Goal: Book appointment/travel/reservation

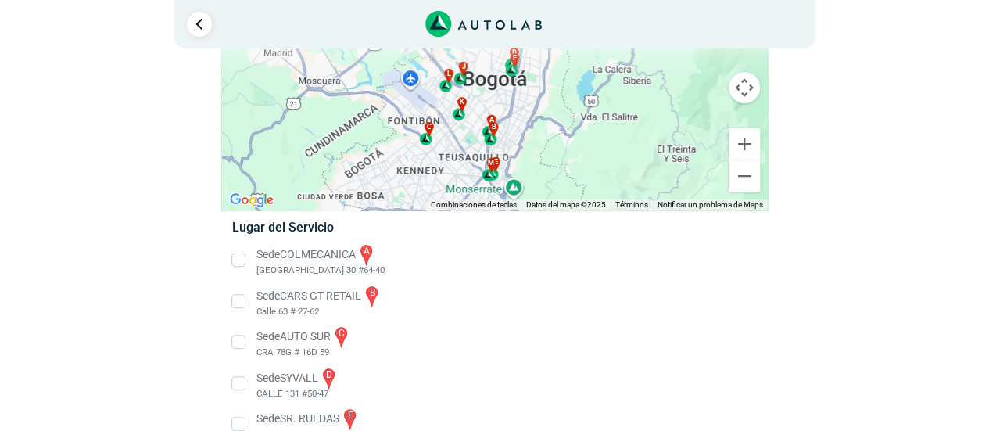
scroll to position [235, 0]
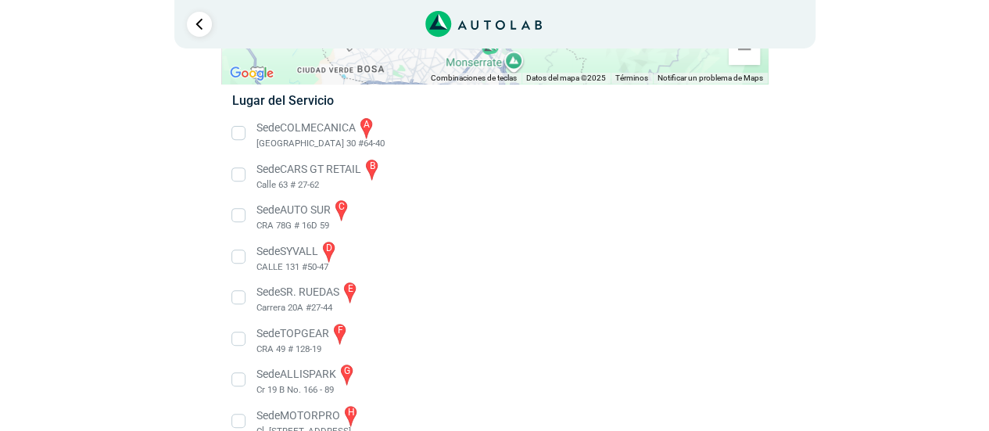
click at [240, 133] on li "Sede COLMECANICA a [GEOGRAPHIC_DATA] 30 #64-40" at bounding box center [494, 133] width 548 height 35
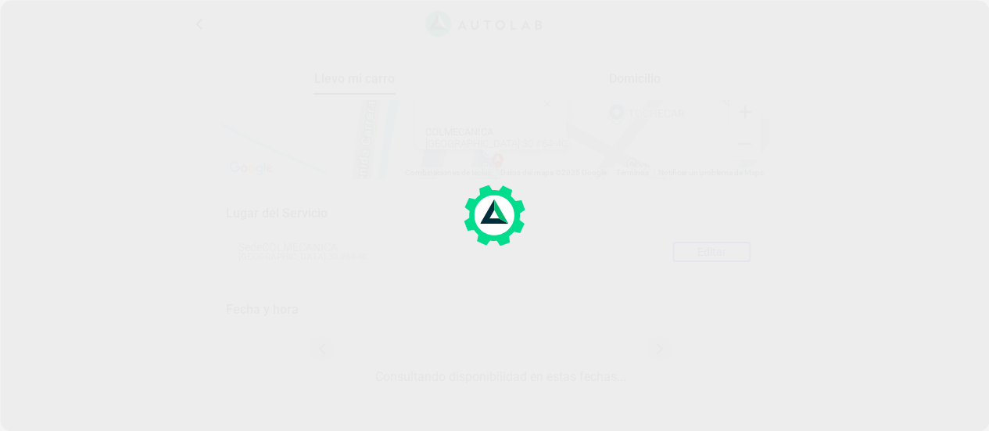
scroll to position [92, 0]
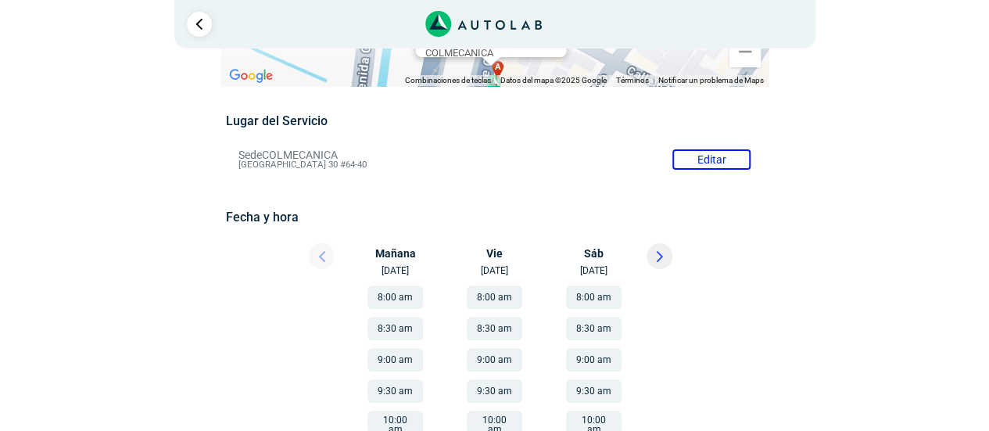
click at [403, 358] on button "9:00 am" at bounding box center [395, 359] width 56 height 23
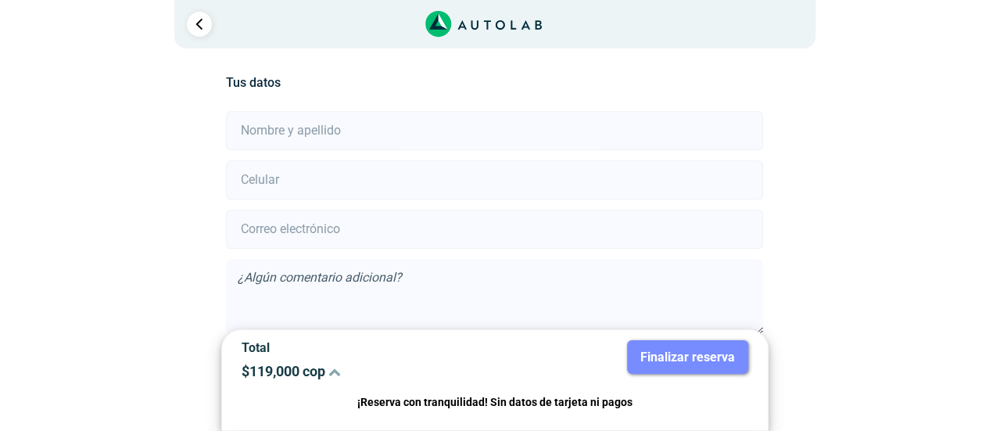
scroll to position [347, 0]
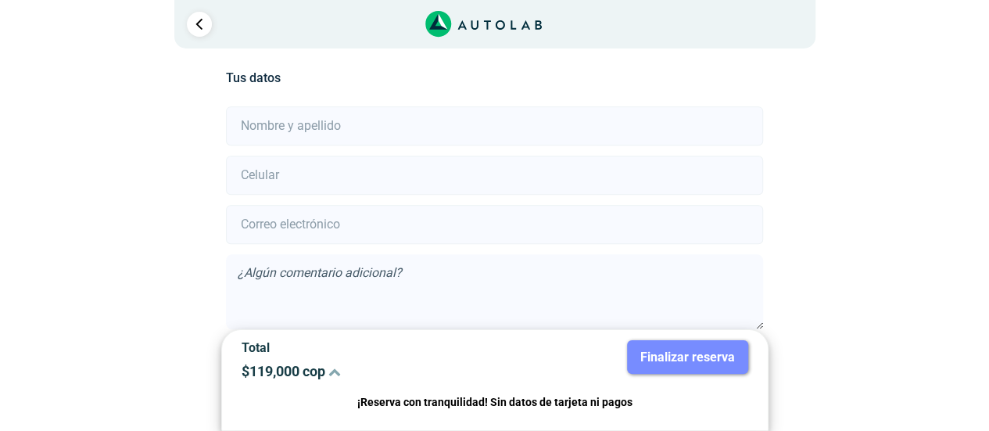
click at [493, 127] on input "text" at bounding box center [494, 125] width 537 height 39
type input "[PERSON_NAME]"
click at [338, 167] on input "number" at bounding box center [494, 175] width 537 height 39
type input "3124843716"
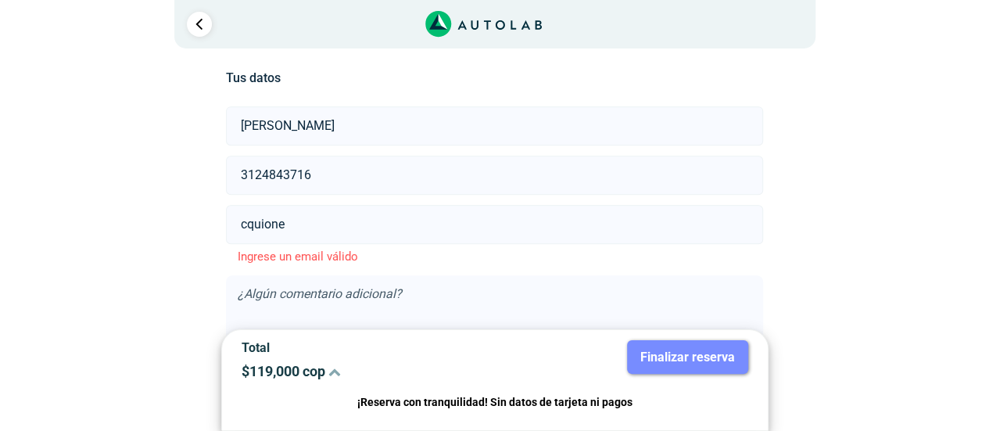
type input "[EMAIL_ADDRESS][DOMAIN_NAME]"
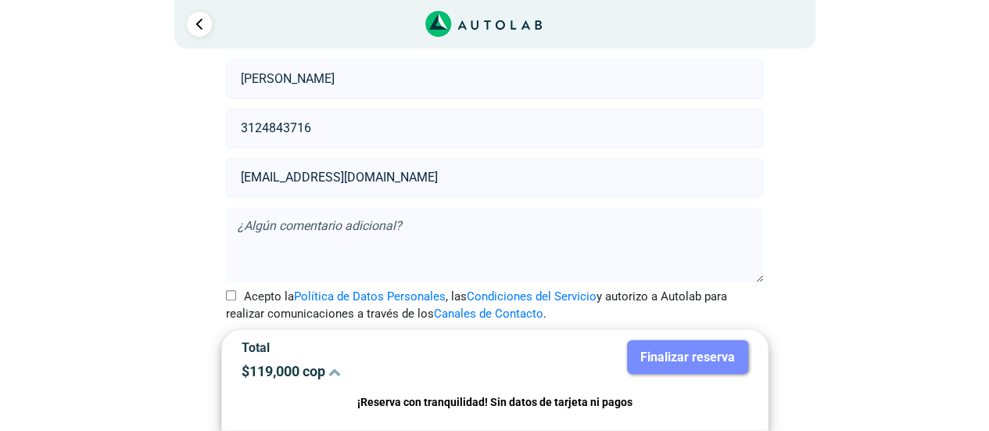
scroll to position [418, 0]
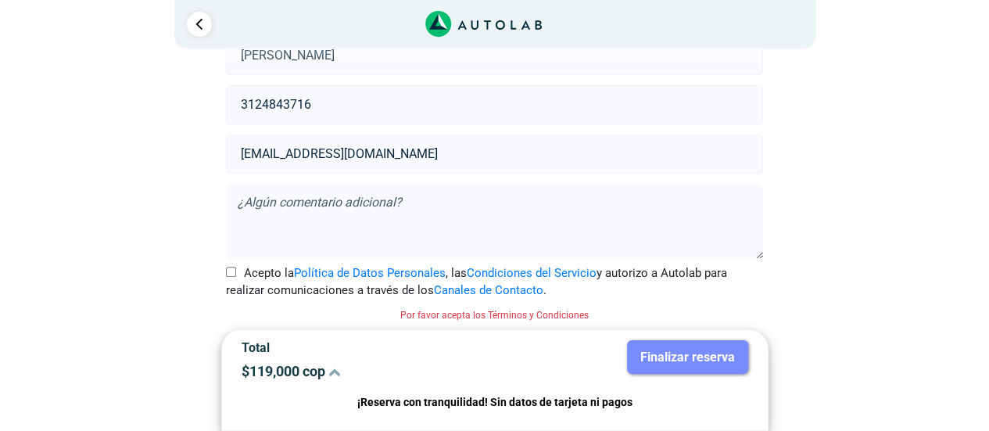
click at [350, 196] on textarea at bounding box center [494, 221] width 537 height 75
type textarea "prueba"
click at [229, 274] on input "Acepto la Política de Datos Personales , las Condiciones del Servicio y autoriz…" at bounding box center [231, 272] width 10 height 10
checkbox input "true"
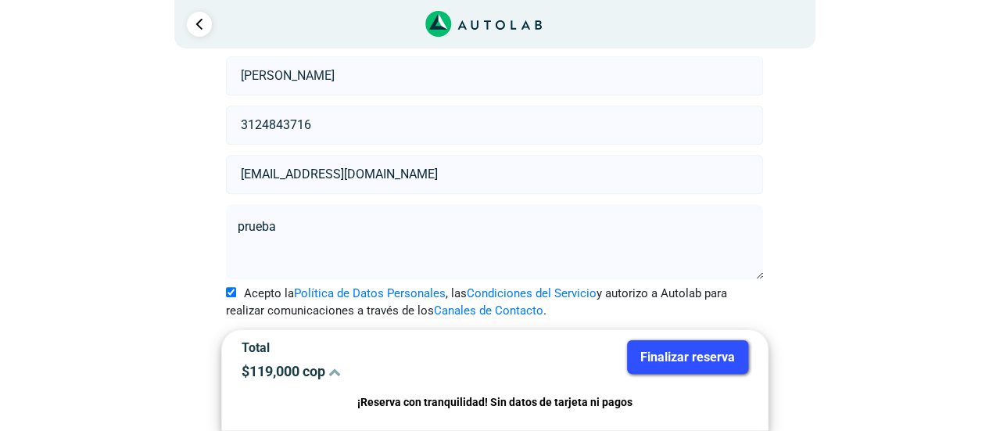
click at [729, 359] on button "Finalizar reserva" at bounding box center [687, 357] width 121 height 34
